Goal: Task Accomplishment & Management: Complete application form

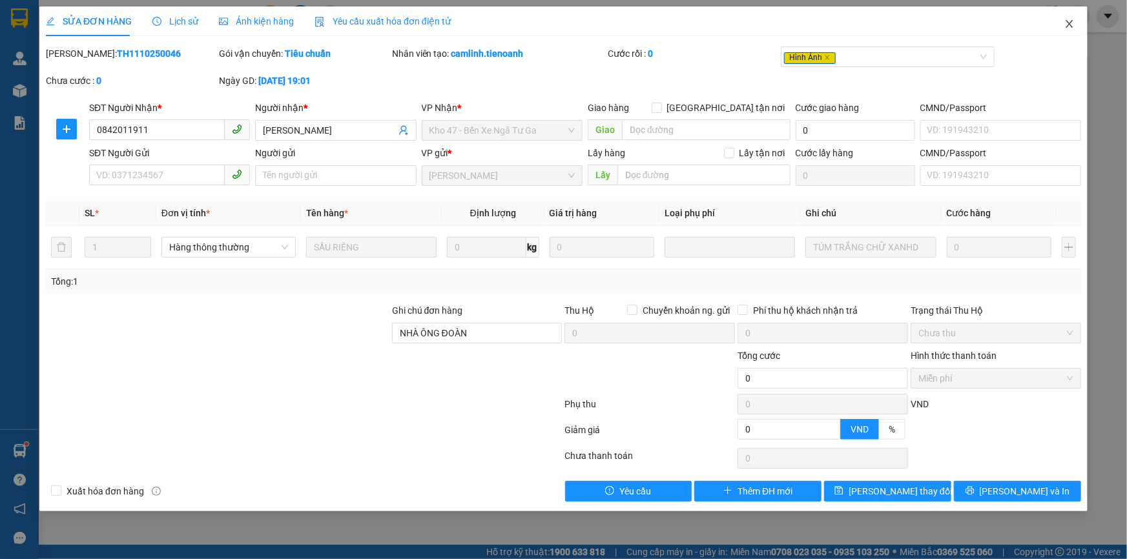
drag, startPoint x: 1065, startPoint y: 23, endPoint x: 227, endPoint y: 32, distance: 837.9
click at [1066, 24] on icon "close" at bounding box center [1070, 24] width 10 height 10
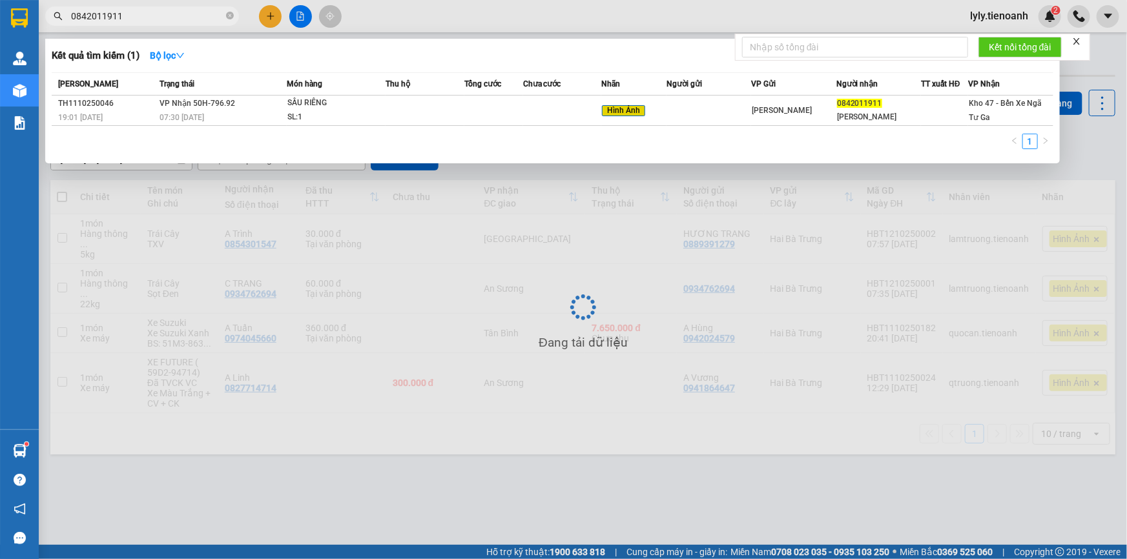
click at [111, 18] on input "0842011911" at bounding box center [147, 16] width 152 height 14
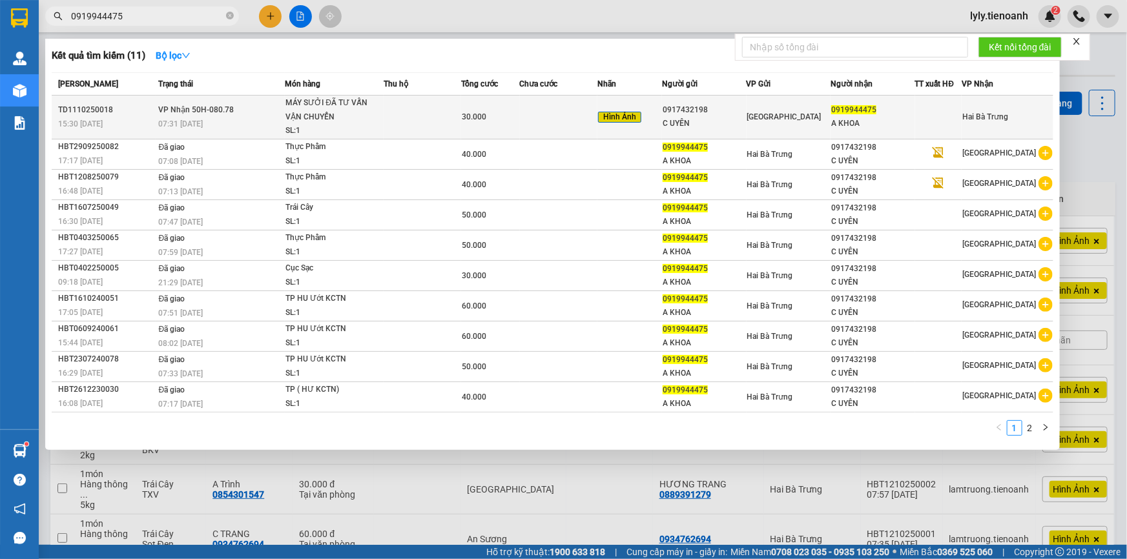
type input "0919944475"
click at [424, 119] on td at bounding box center [423, 118] width 78 height 44
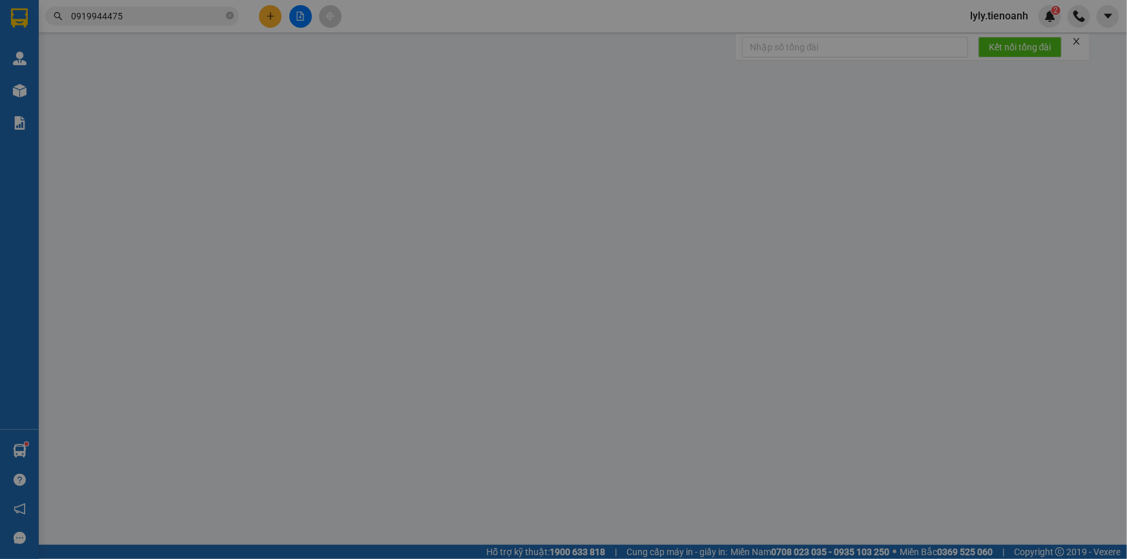
type input "0919944475"
type input "A KHOA"
type input "0917432198"
type input "C UYÊN"
type input "0"
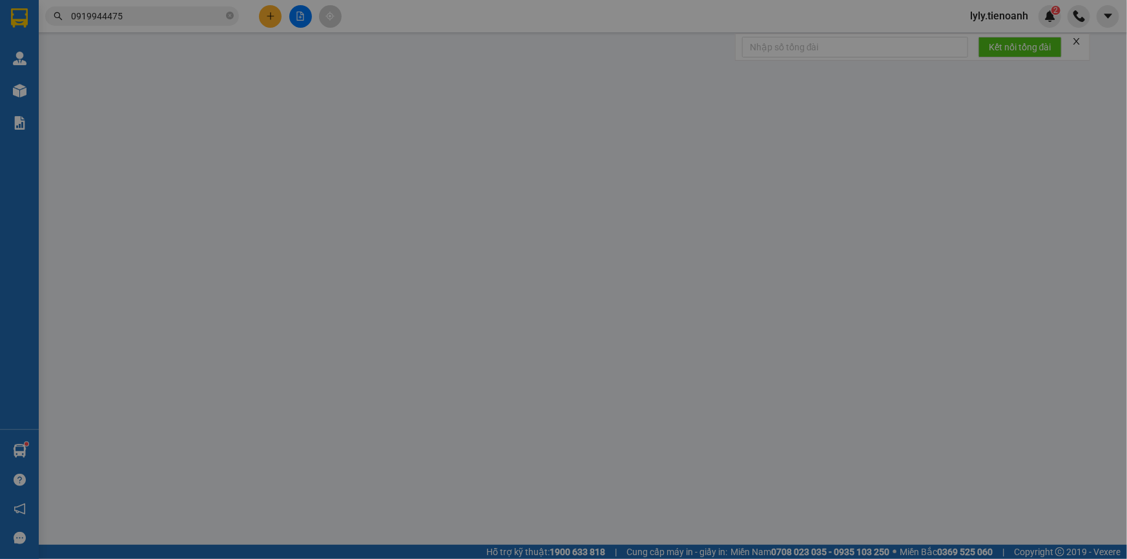
type input "30.000"
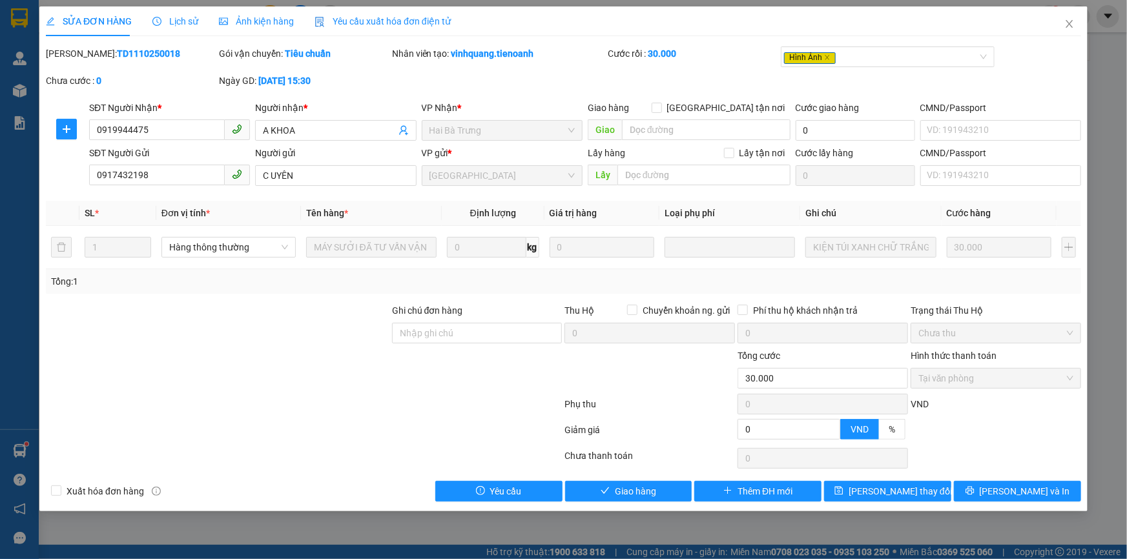
click at [173, 30] on div "Lịch sử" at bounding box center [175, 21] width 46 height 30
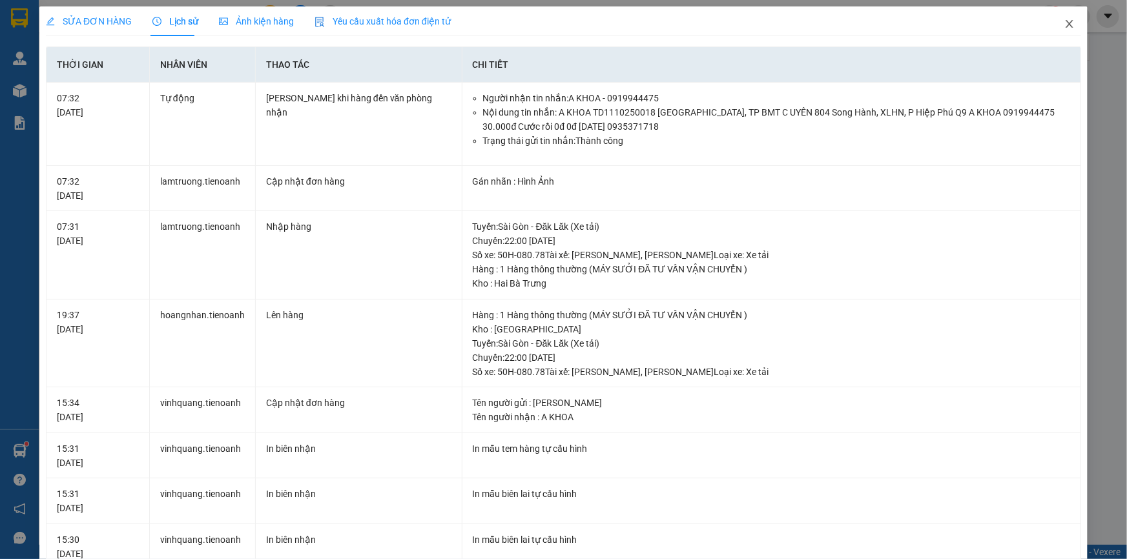
click at [1065, 24] on icon "close" at bounding box center [1070, 24] width 10 height 10
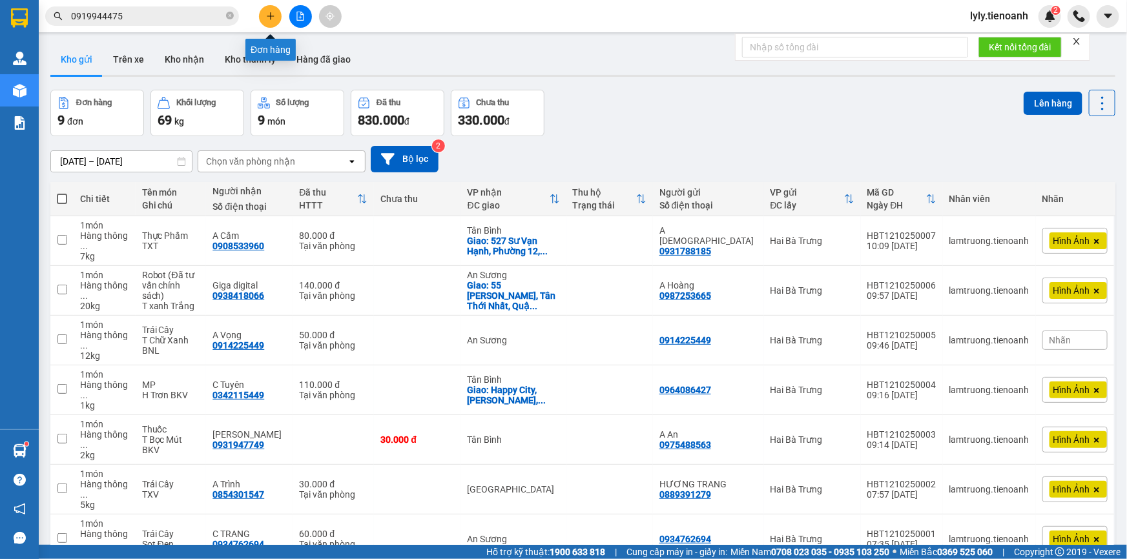
click at [267, 20] on icon "plus" at bounding box center [270, 16] width 9 height 9
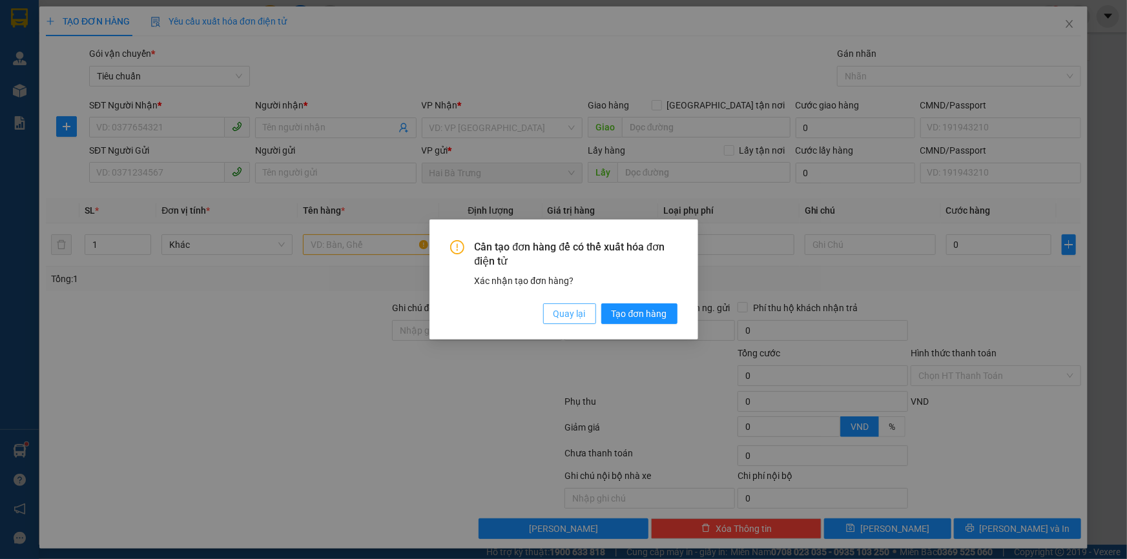
click at [586, 315] on button "Quay lại" at bounding box center [569, 314] width 53 height 21
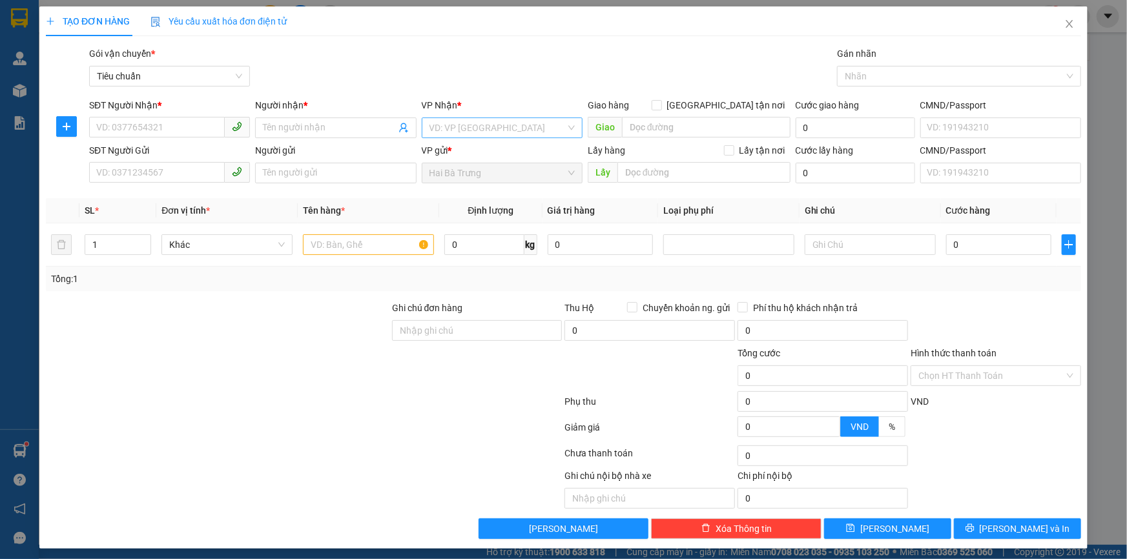
click at [441, 122] on input "search" at bounding box center [498, 127] width 136 height 19
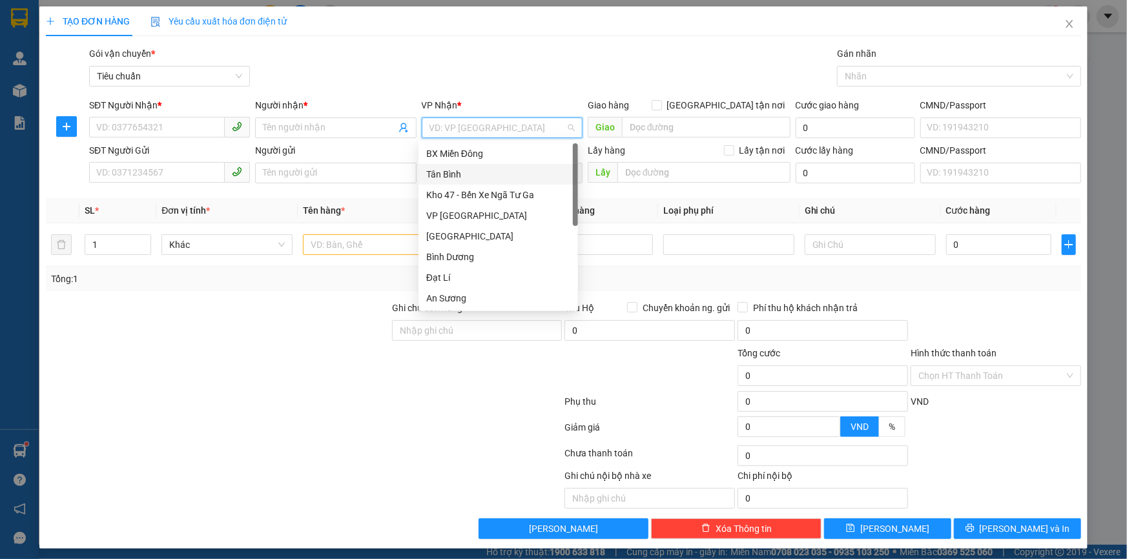
click at [456, 174] on div "Tân Bình" at bounding box center [498, 174] width 144 height 14
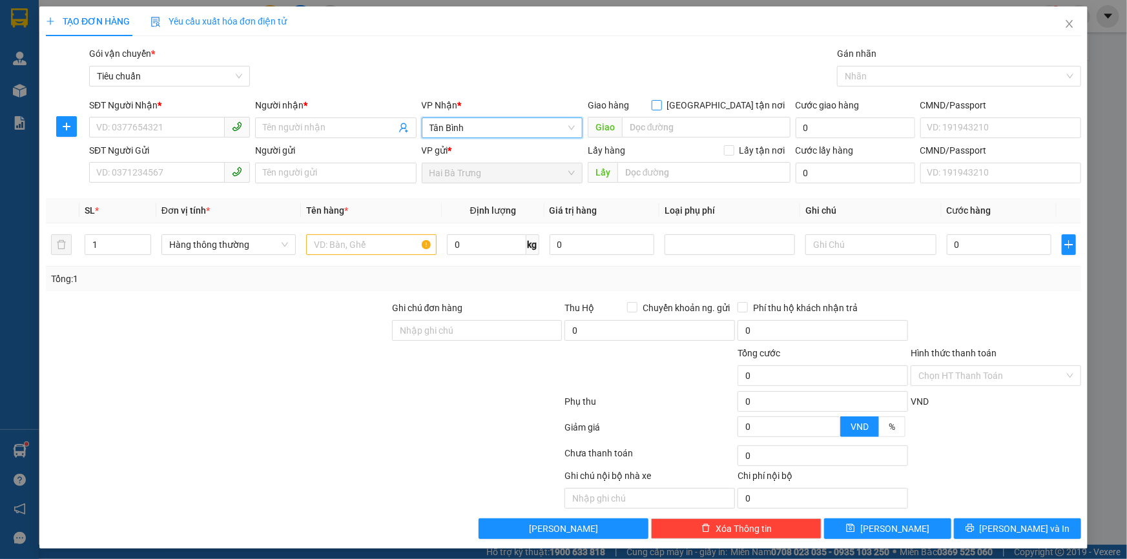
click at [661, 102] on input "[GEOGRAPHIC_DATA] tận nơi" at bounding box center [656, 104] width 9 height 9
checkbox input "true"
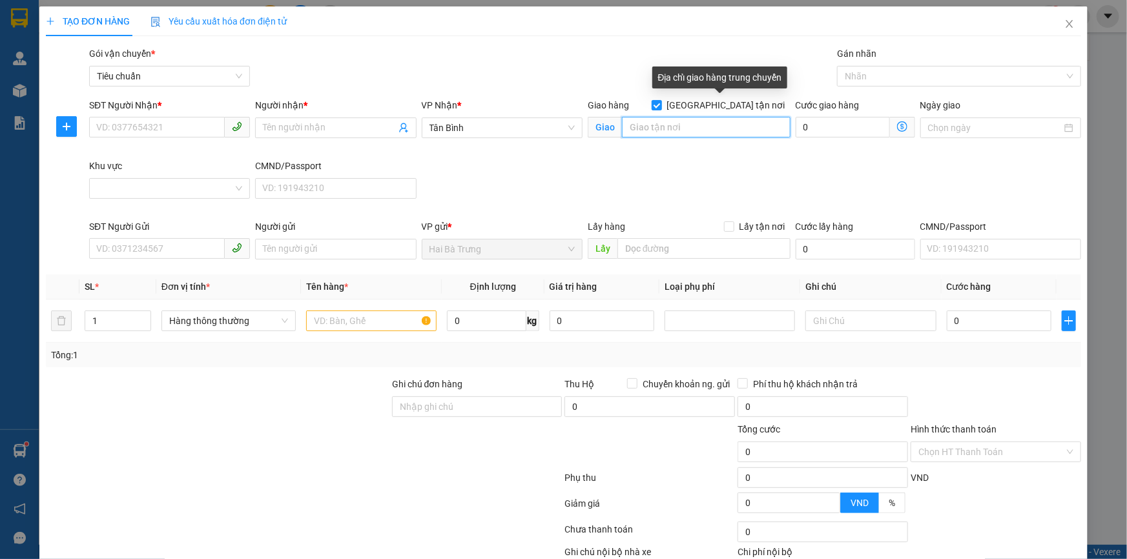
click at [690, 123] on input "search" at bounding box center [706, 127] width 169 height 21
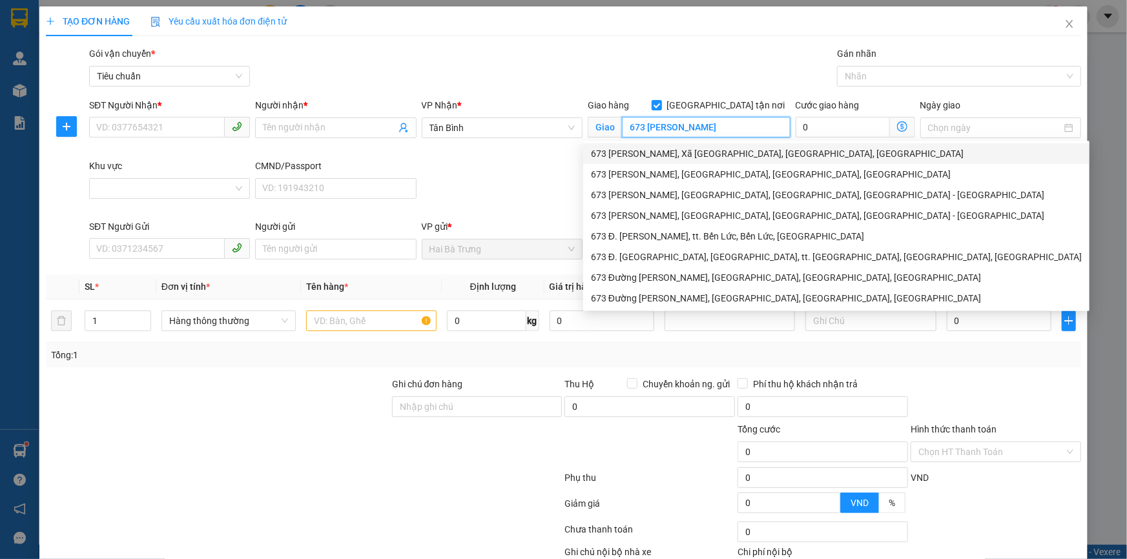
click at [721, 150] on div "673 [PERSON_NAME], Xã [GEOGRAPHIC_DATA], [GEOGRAPHIC_DATA], [GEOGRAPHIC_DATA]" at bounding box center [836, 154] width 491 height 14
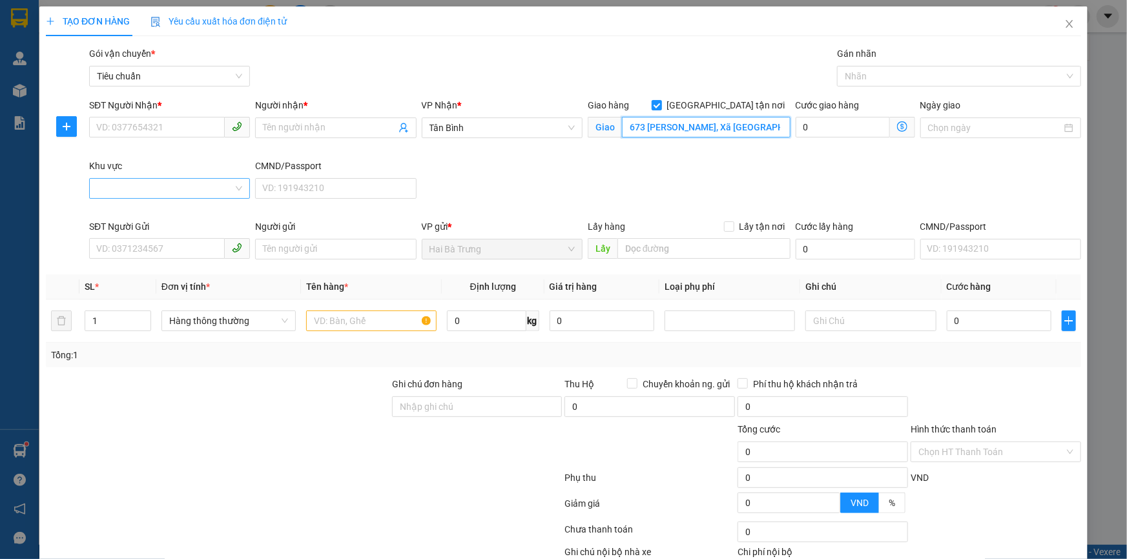
type input "673 [PERSON_NAME], Xã [GEOGRAPHIC_DATA], [GEOGRAPHIC_DATA], [GEOGRAPHIC_DATA]"
click at [110, 183] on input "Khu vực" at bounding box center [165, 188] width 136 height 19
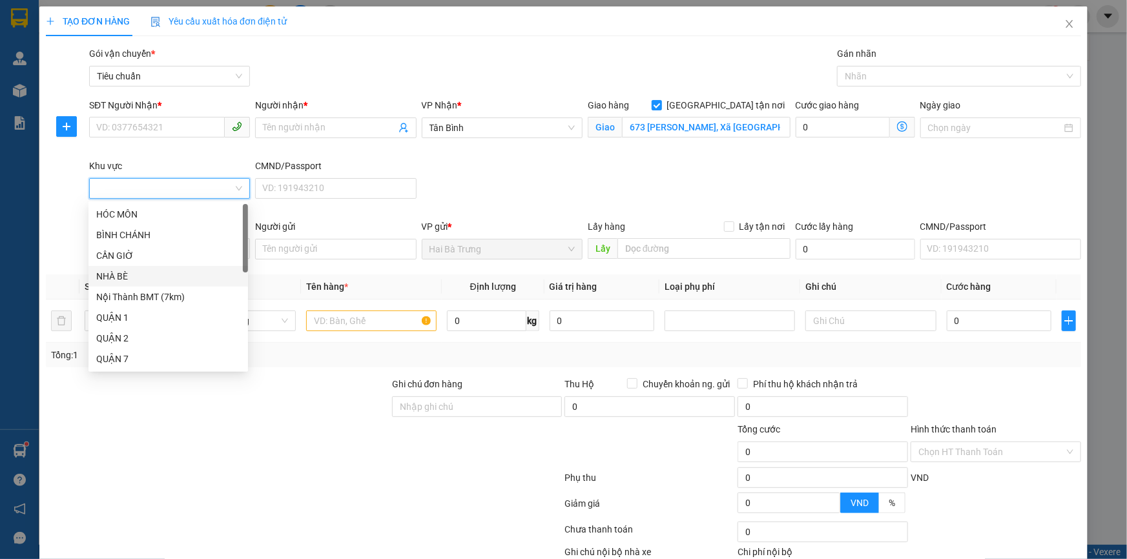
click at [129, 271] on div "NHÀ BÈ" at bounding box center [168, 276] width 144 height 14
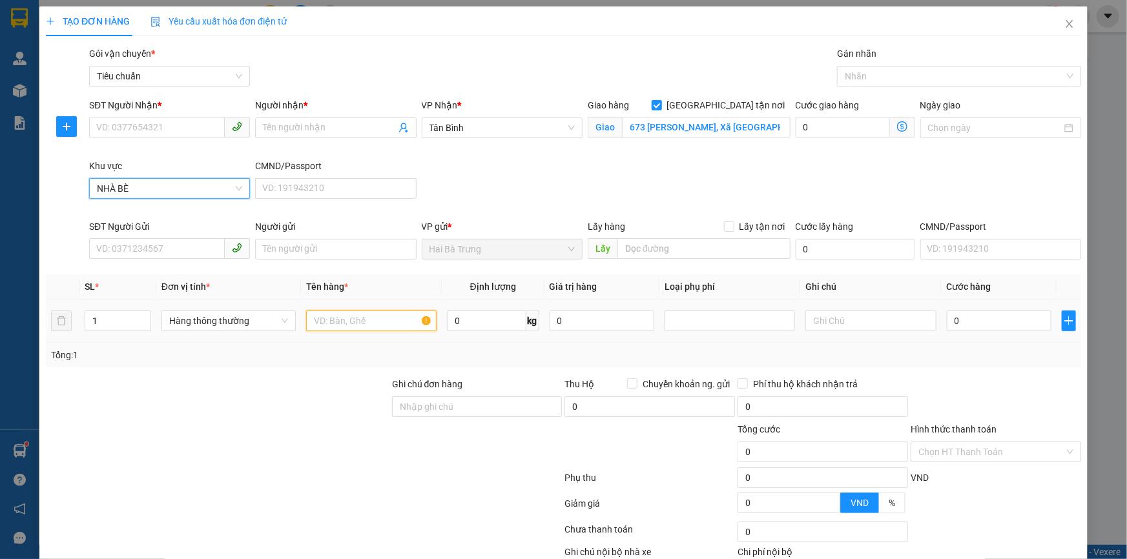
click at [384, 321] on input "text" at bounding box center [371, 321] width 130 height 21
click at [463, 322] on input "0" at bounding box center [486, 321] width 79 height 21
type input "10"
click at [910, 333] on div at bounding box center [871, 321] width 130 height 26
click at [964, 323] on input "0" at bounding box center [999, 321] width 105 height 21
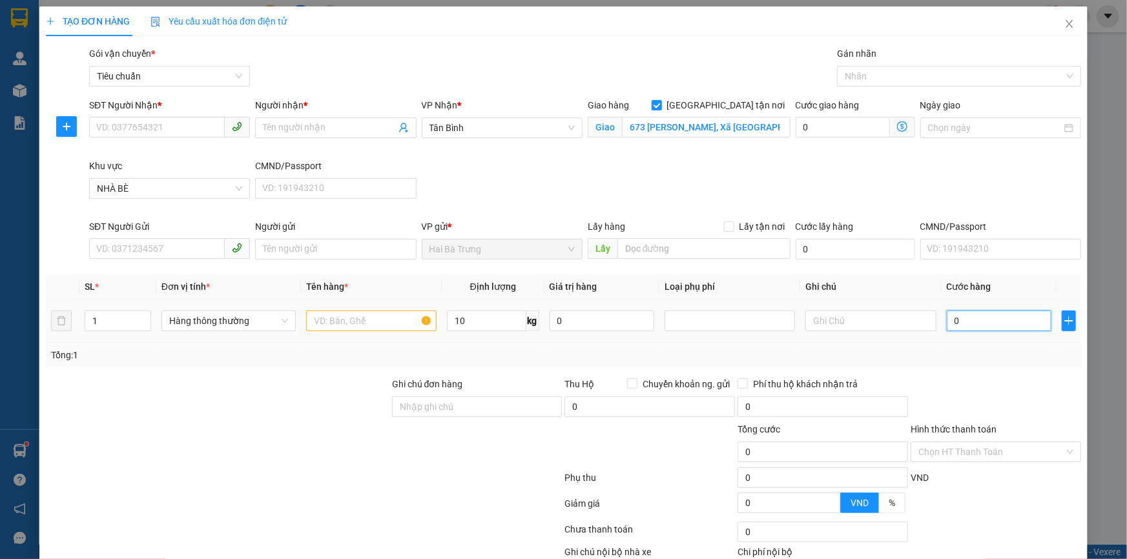
type input "40.000"
type input "140.000"
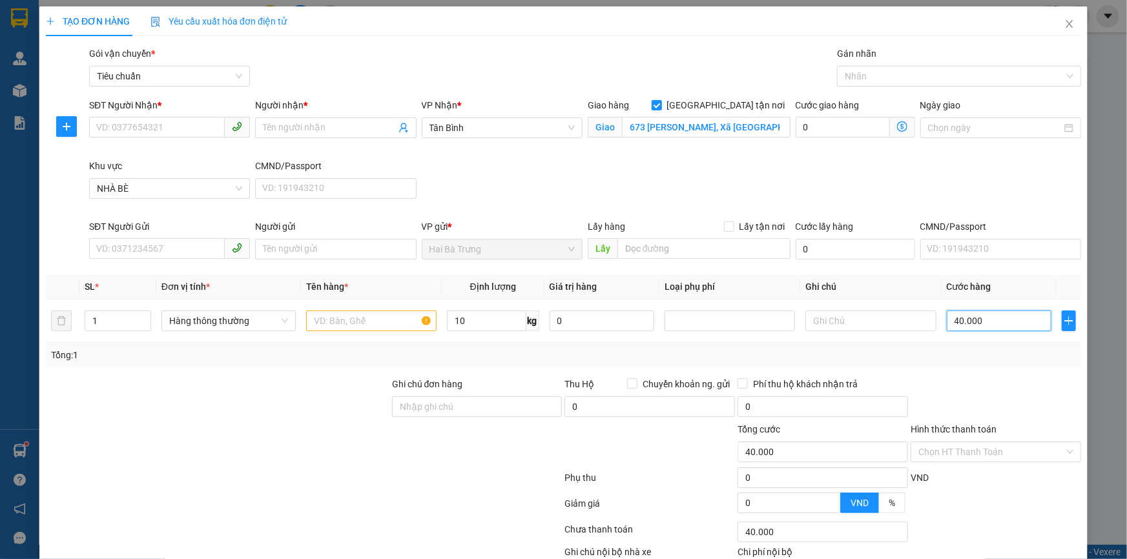
type input "100.000"
click at [897, 126] on icon "dollar-circle" at bounding box center [902, 126] width 10 height 10
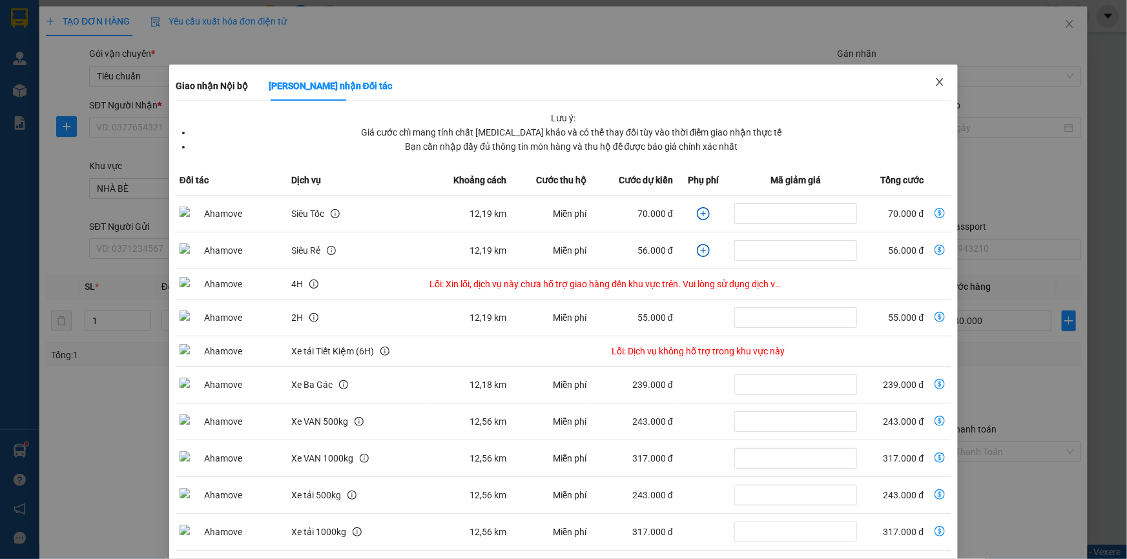
click at [935, 80] on icon "close" at bounding box center [940, 82] width 10 height 10
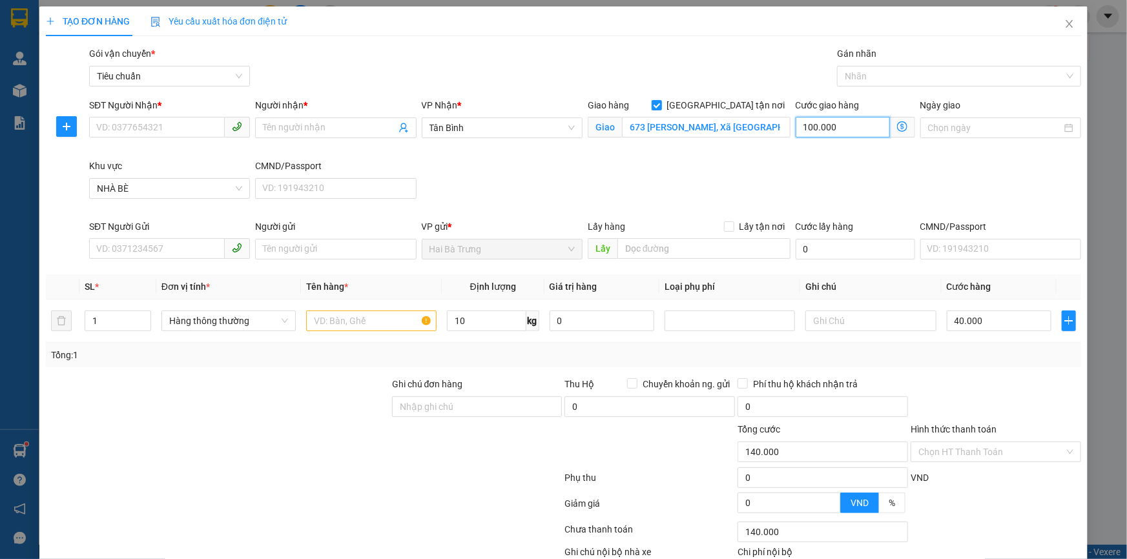
click at [848, 134] on input "100.000" at bounding box center [843, 127] width 94 height 21
click at [844, 165] on div "SĐT Người Nhận * VD: 0377654321 Người nhận * Tên người nhận VP Nhận * [GEOGRAPH…" at bounding box center [585, 158] width 997 height 121
click at [813, 123] on input "100.000" at bounding box center [843, 127] width 94 height 21
